Goal: Task Accomplishment & Management: Manage account settings

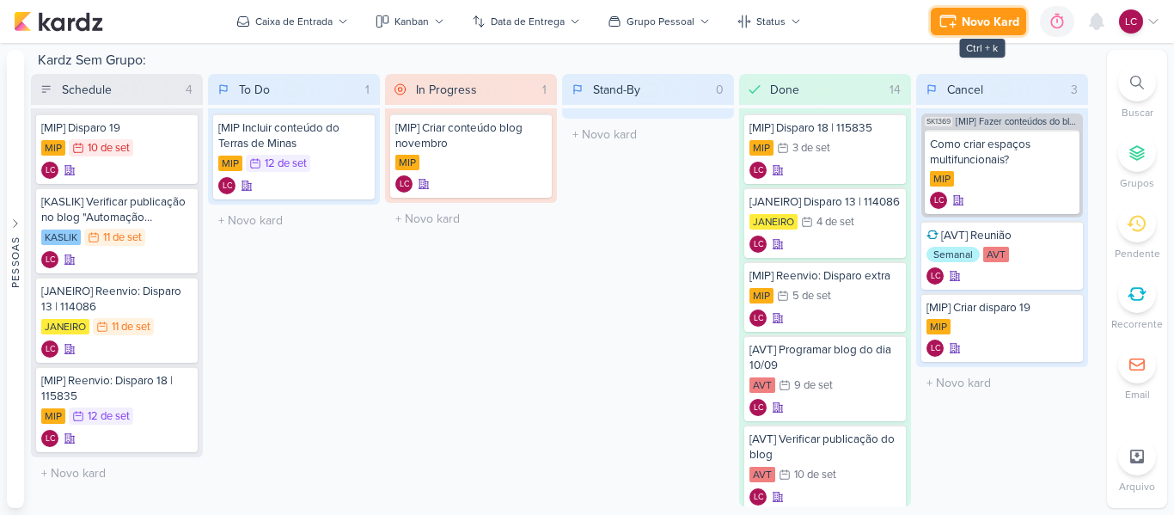
click at [973, 15] on div "Novo Kard" at bounding box center [991, 22] width 58 height 18
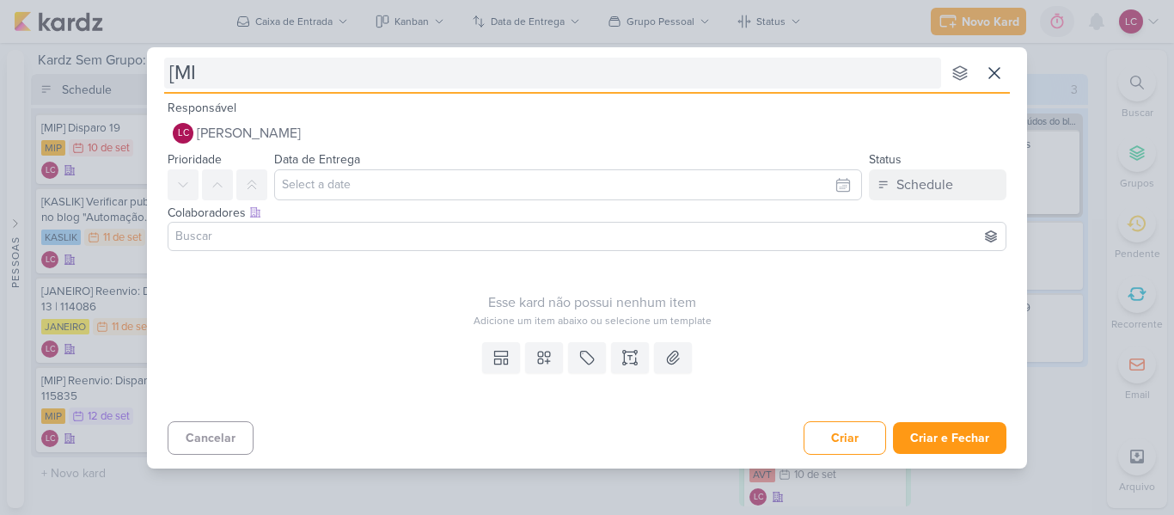
type input "[MIP"
type input "[MIP] Definir conteúdo do T"
type input "[MIP] Definir conteúdo do Terras de M"
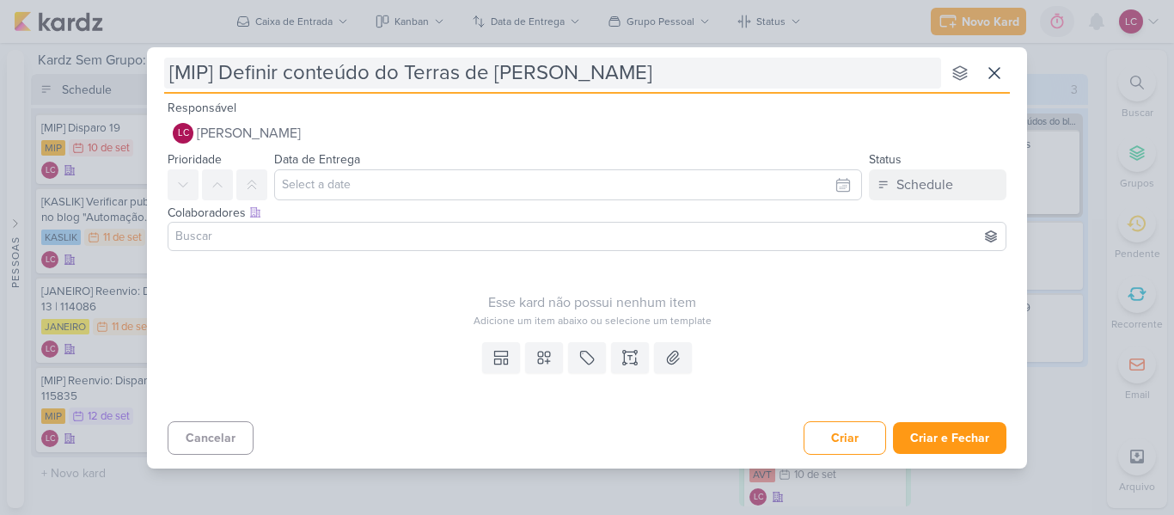
type input "[MIP] Definir conteúdo do Terras de Minas"
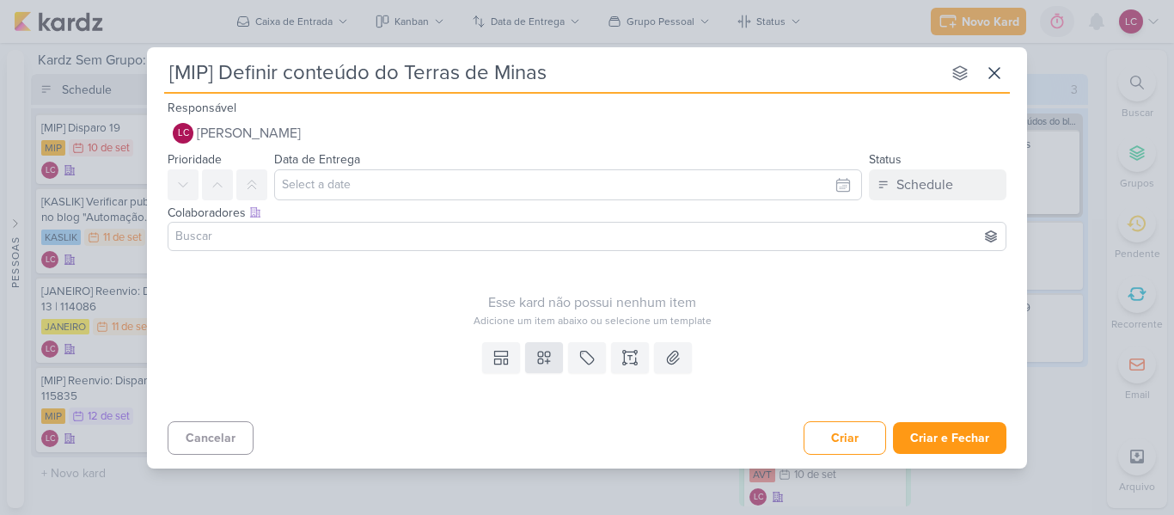
type input "[MIP] Definir conteúdo do Terras de Minas"
click at [541, 356] on icon at bounding box center [544, 358] width 12 height 12
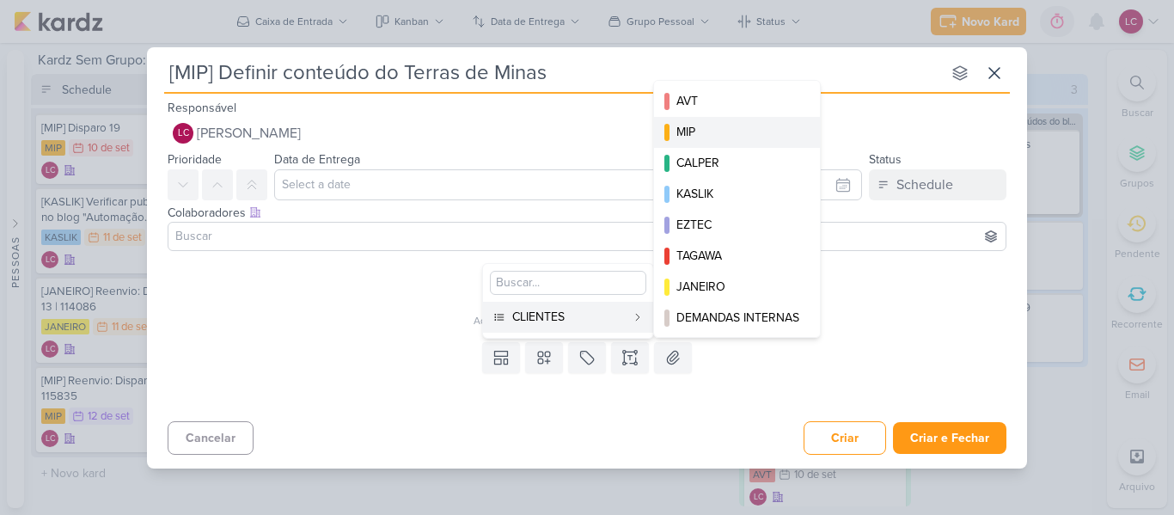
click at [742, 137] on div "MIP" at bounding box center [738, 132] width 123 height 18
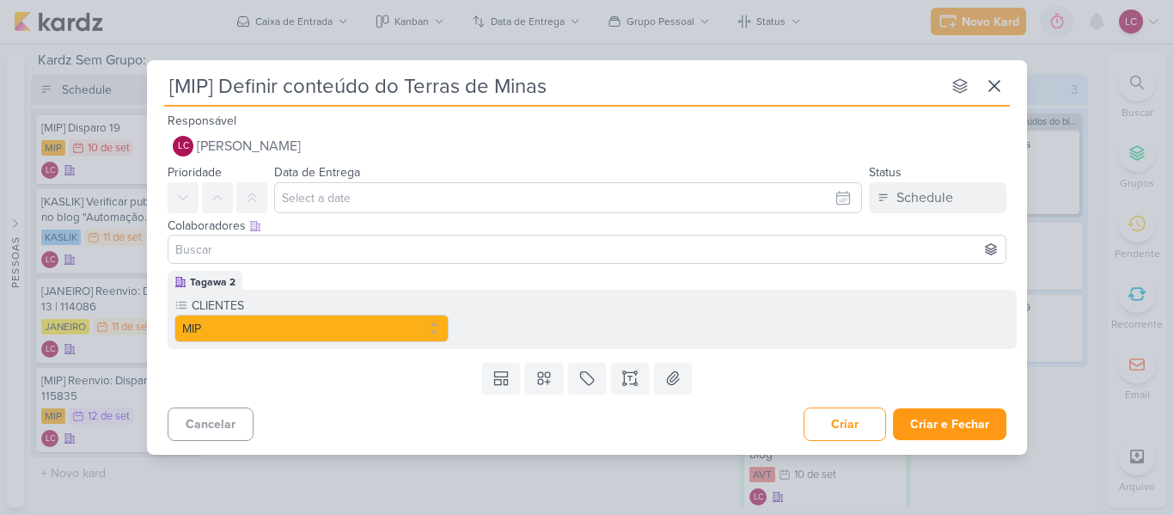
click at [432, 178] on div "Data de Entrega Setembro 2025 Dom Seg Ter Qua Qui Sex Sáb 00 01 02 03 04 05 06 …" at bounding box center [568, 188] width 588 height 52
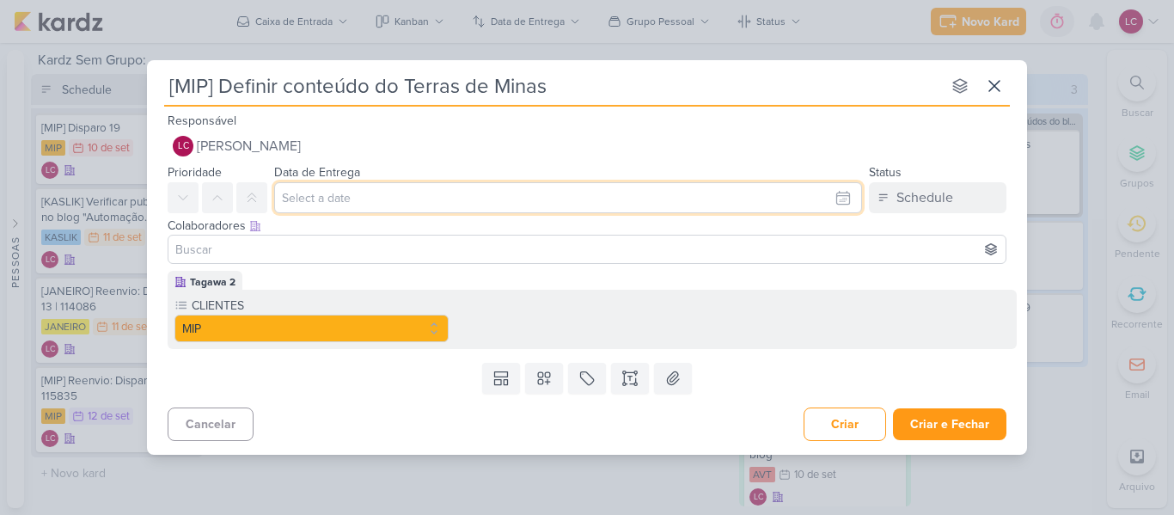
click at [553, 193] on input "text" at bounding box center [568, 197] width 588 height 31
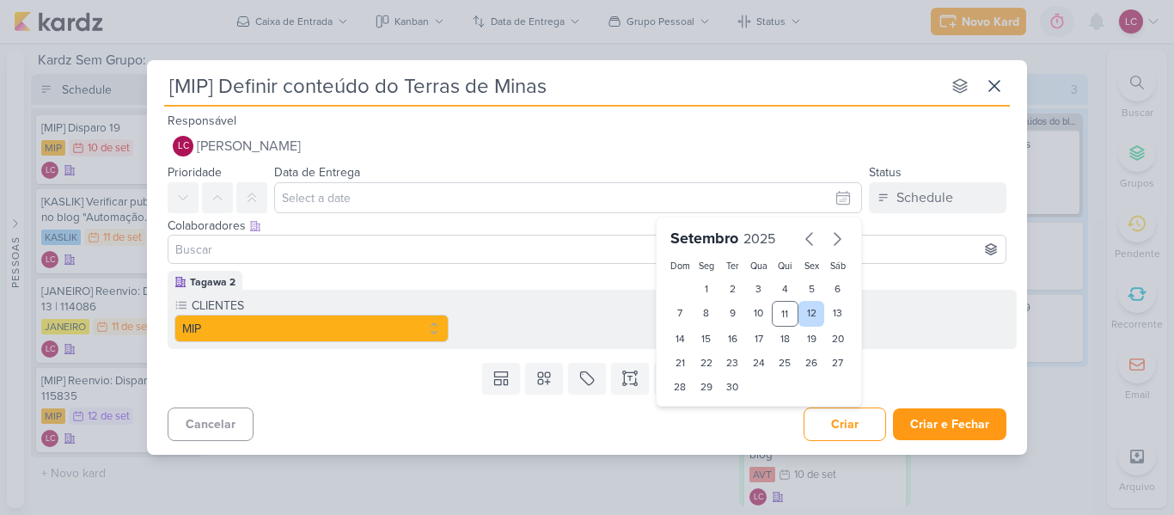
click at [807, 309] on div "12" at bounding box center [812, 314] width 27 height 26
type input "12 de setembro de 2025 às 23:59"
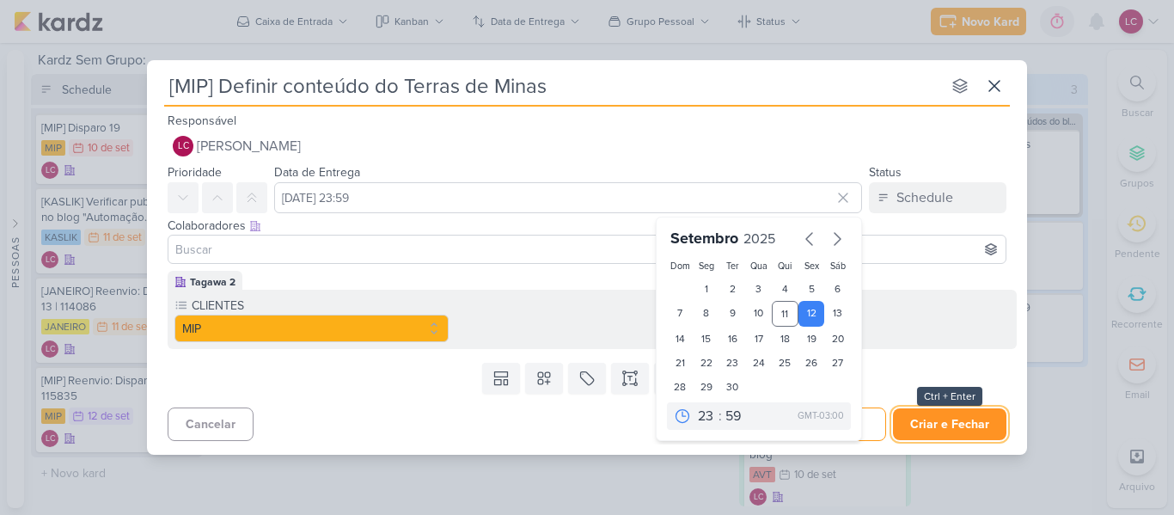
click at [934, 425] on button "Criar e Fechar" at bounding box center [949, 424] width 113 height 32
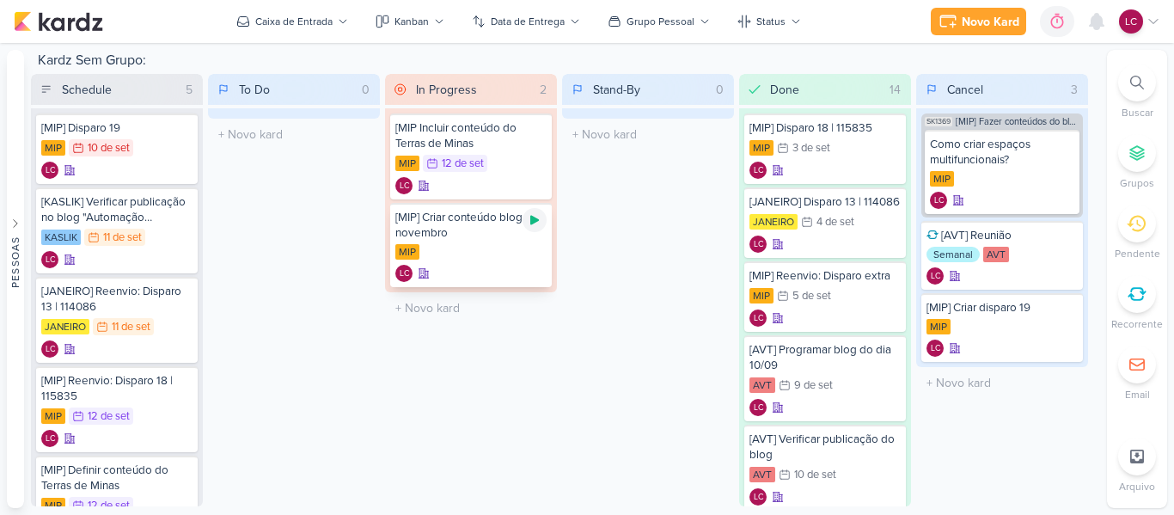
click at [532, 215] on icon at bounding box center [535, 220] width 14 height 14
click at [536, 221] on icon at bounding box center [534, 220] width 9 height 9
click at [543, 132] on div at bounding box center [535, 131] width 24 height 24
click at [1162, 39] on div "Novo Kard Ctrl + k 0h3m [MIP Incluir conteúdo do Terras de Minas 0h0m Hoje 0h3m…" at bounding box center [587, 21] width 1174 height 43
click at [1154, 26] on icon at bounding box center [1154, 22] width 14 height 14
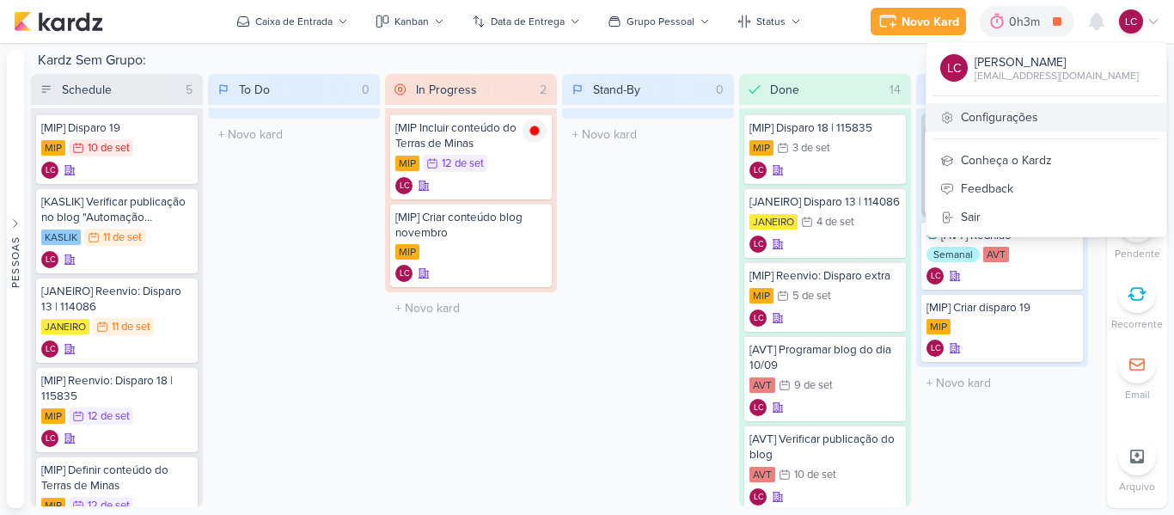
click at [1009, 121] on link "Configurações" at bounding box center [1047, 117] width 240 height 28
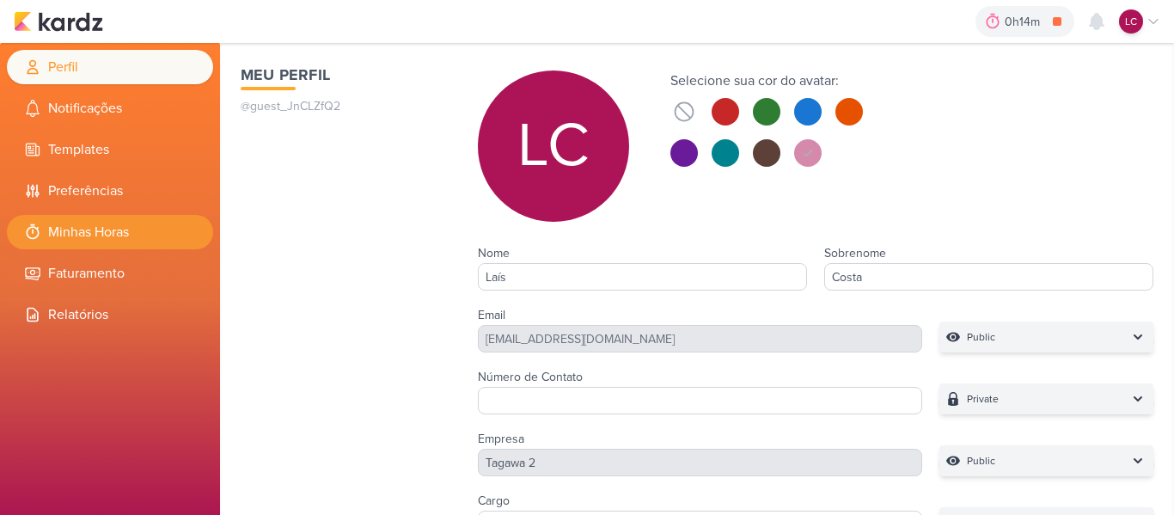
click at [64, 231] on li "Minhas Horas" at bounding box center [110, 232] width 206 height 34
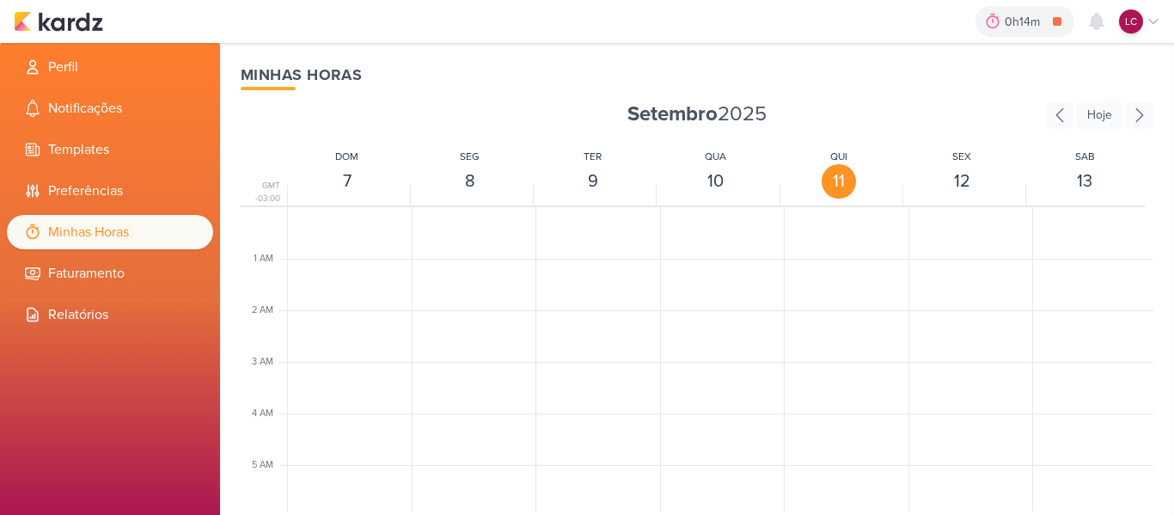
scroll to position [406, 0]
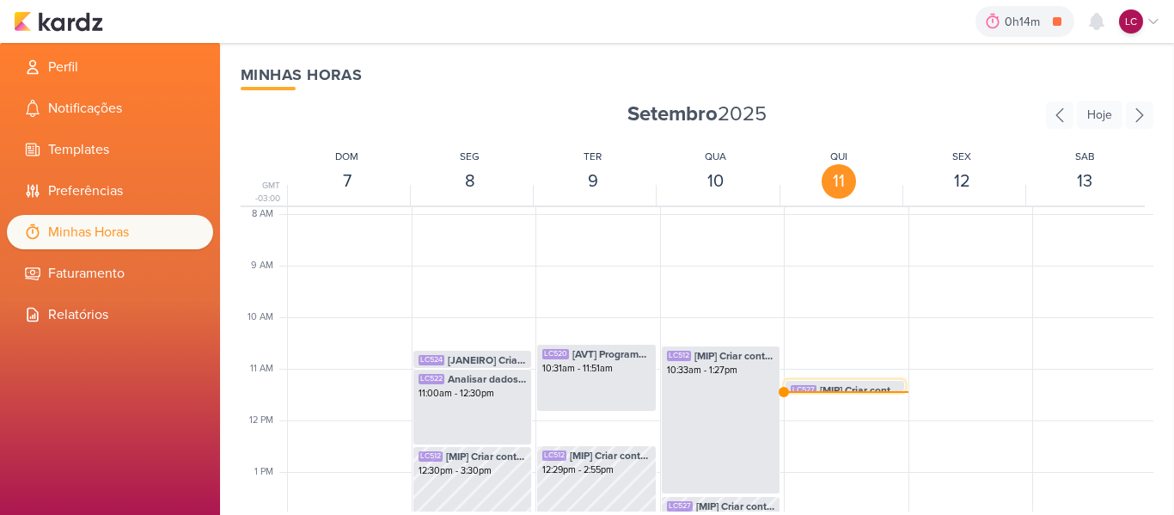
click at [832, 387] on span "[MIP] Criar conteúdo blog novembro" at bounding box center [859, 390] width 79 height 15
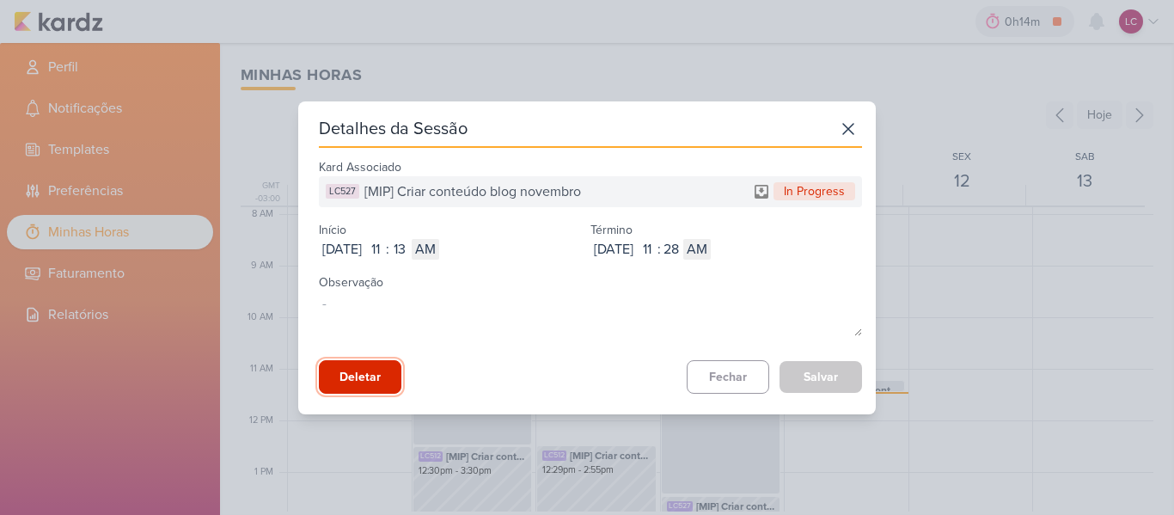
click at [324, 369] on button "Deletar" at bounding box center [360, 377] width 83 height 34
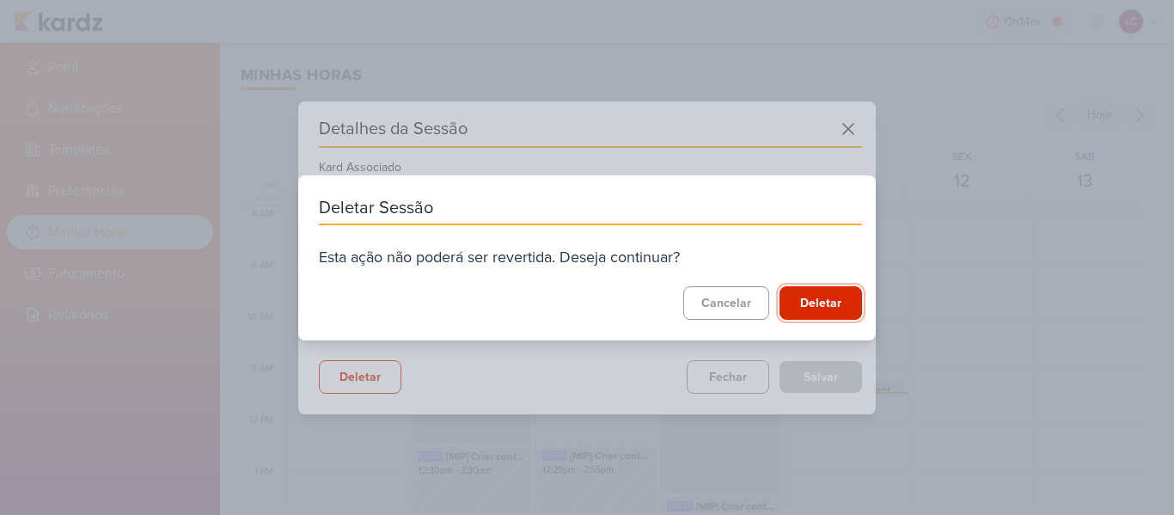
click at [800, 311] on button "Deletar" at bounding box center [821, 303] width 83 height 34
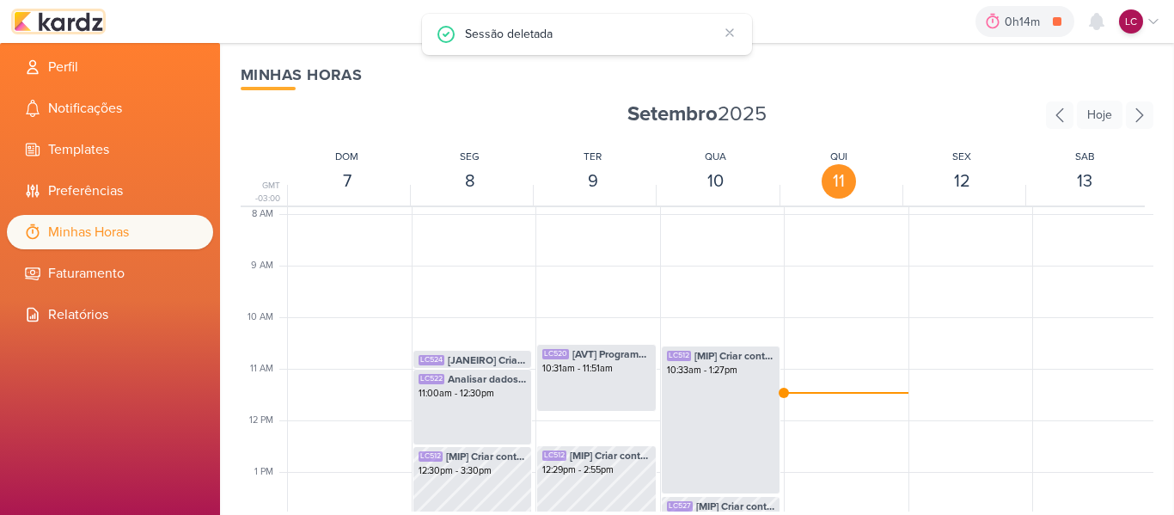
click at [97, 15] on img at bounding box center [58, 21] width 89 height 21
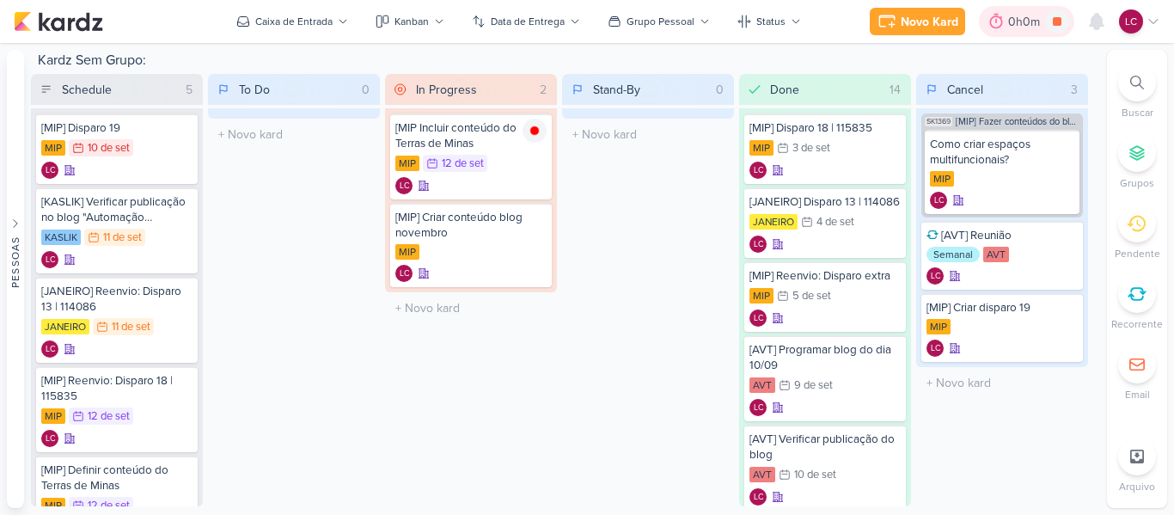
click at [1017, 15] on div "0h0m" at bounding box center [1027, 22] width 37 height 18
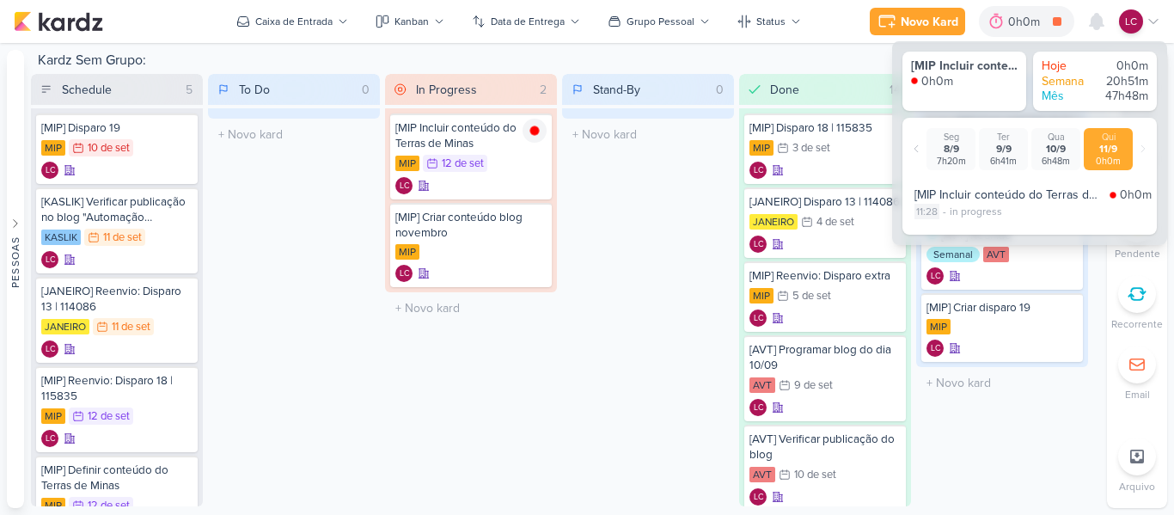
click at [929, 212] on div "11:28" at bounding box center [927, 211] width 25 height 15
select select "11"
click at [947, 232] on select "00 01 02 03 04 05 06 07 08 09 10 11 12 13 14 15 16 17 18 19 20 21 22 23 24 25 2…" at bounding box center [958, 233] width 24 height 21
select select "10"
click at [946, 223] on select "00 01 02 03 04 05 06 07 08 09 10 11 12 13 14 15 16 17 18 19 20 21 22 23 24 25 2…" at bounding box center [958, 233] width 24 height 21
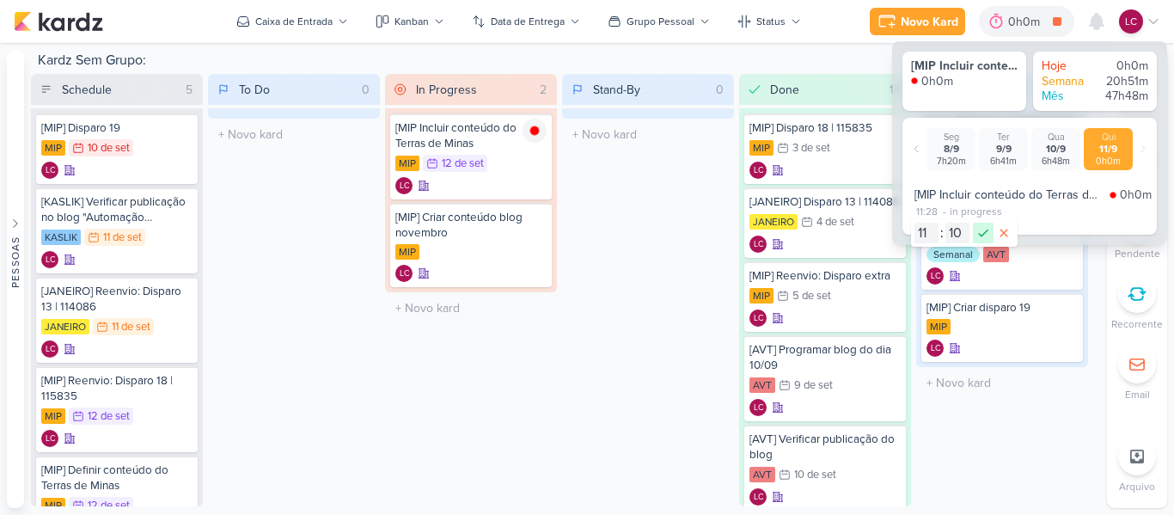
click at [979, 235] on icon at bounding box center [983, 234] width 10 height 8
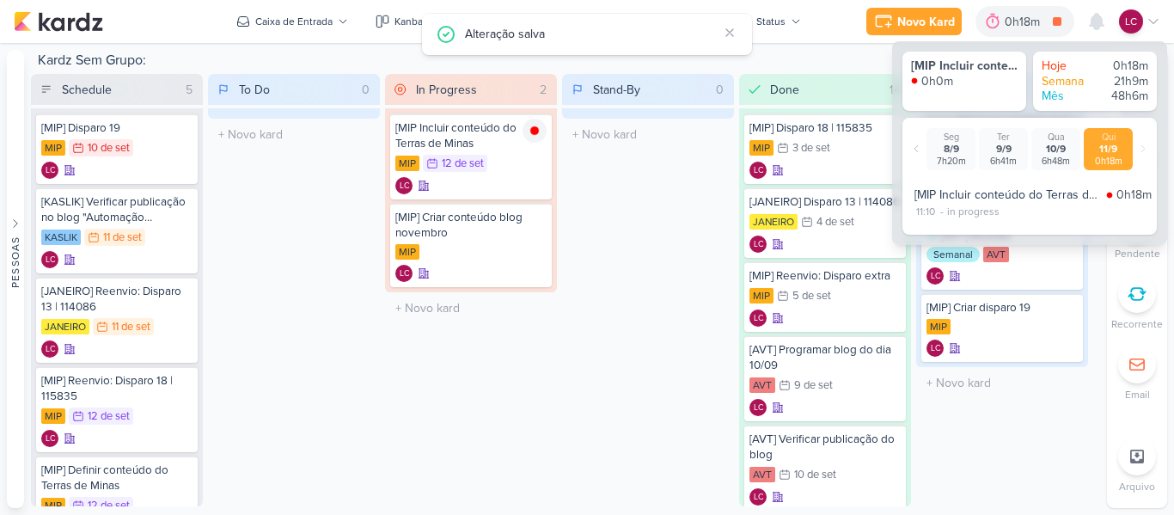
click at [634, 324] on div "Stand-By 0 Mover Para Esquerda Mover Para Direita [GEOGRAPHIC_DATA] O título do…" at bounding box center [648, 290] width 172 height 432
